Goal: Check status: Check status

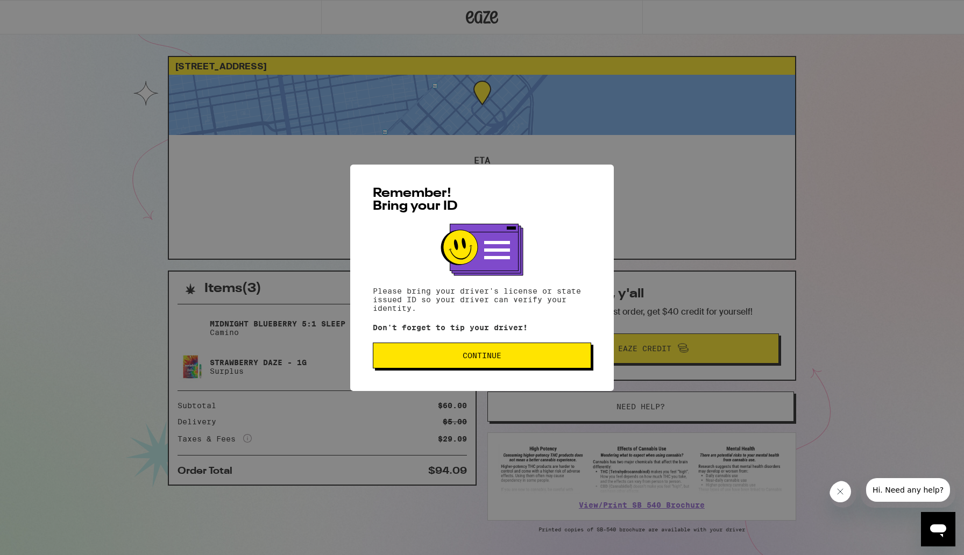
click at [469, 363] on button "Continue" at bounding box center [482, 356] width 218 height 26
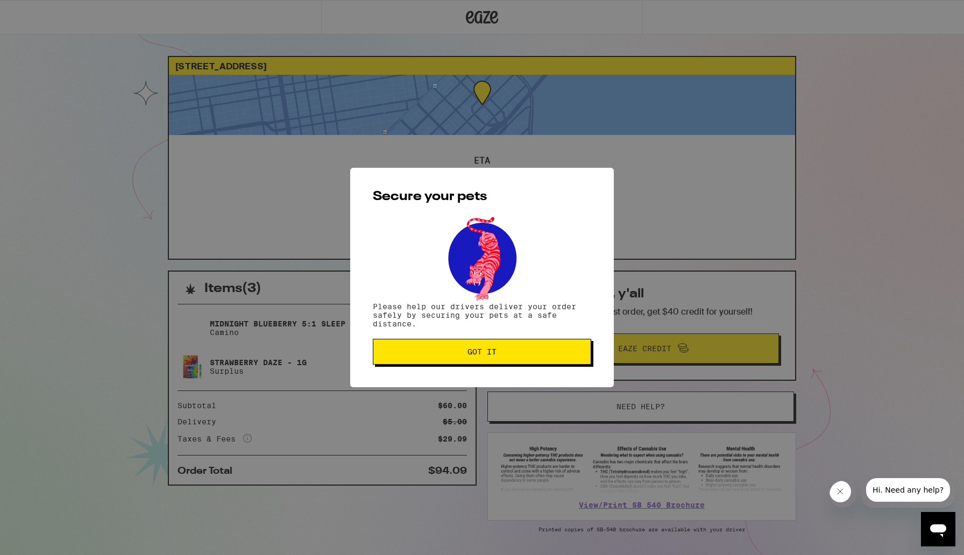
click at [470, 356] on span "Got it" at bounding box center [482, 352] width 29 height 8
